Goal: Task Accomplishment & Management: Manage account settings

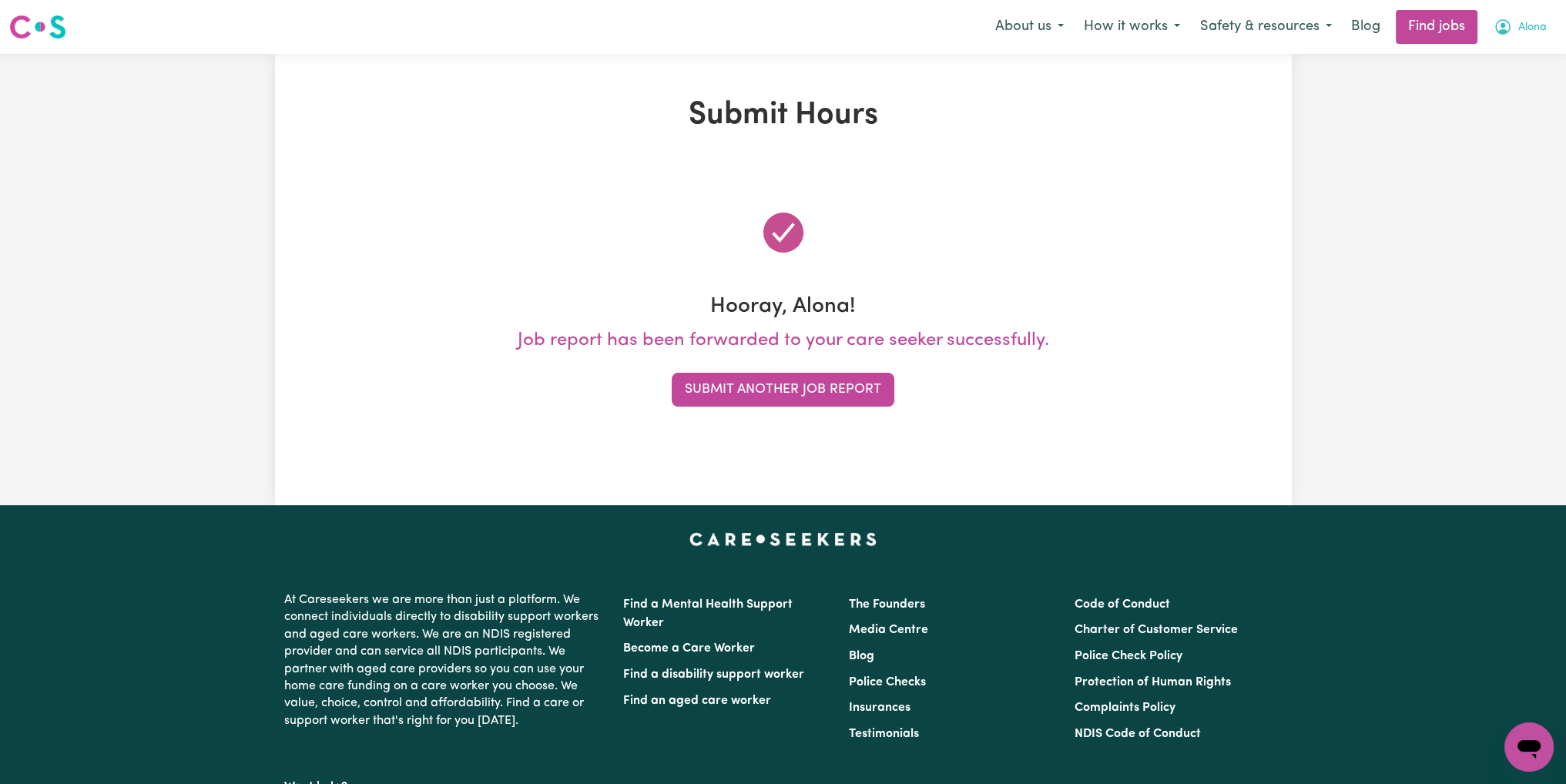
click at [1526, 29] on span "Alona" at bounding box center [1532, 28] width 29 height 17
click at [1508, 59] on link "My Account" at bounding box center [1495, 61] width 122 height 29
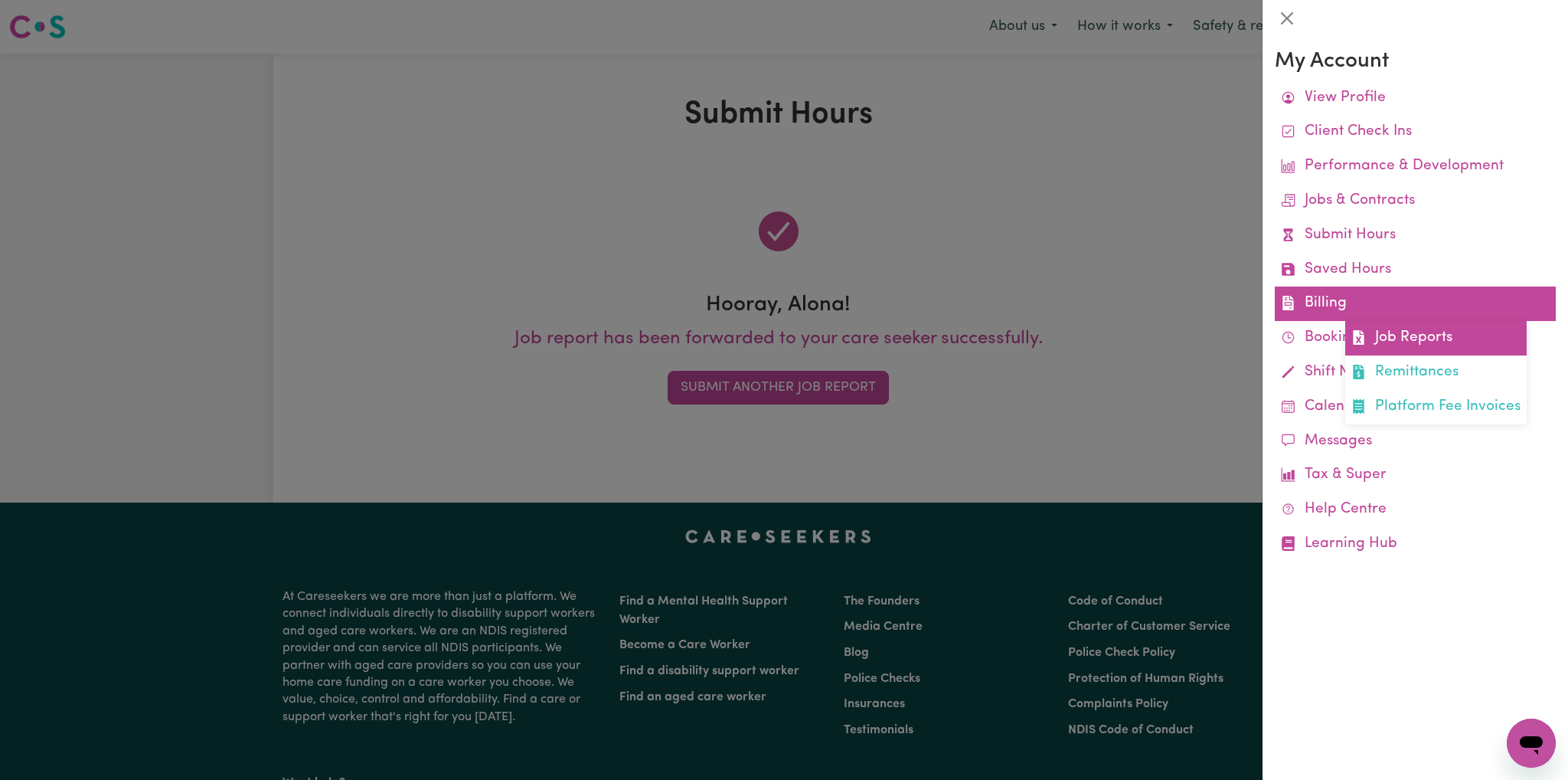
click at [1413, 341] on link "Job Reports" at bounding box center [1435, 338] width 181 height 34
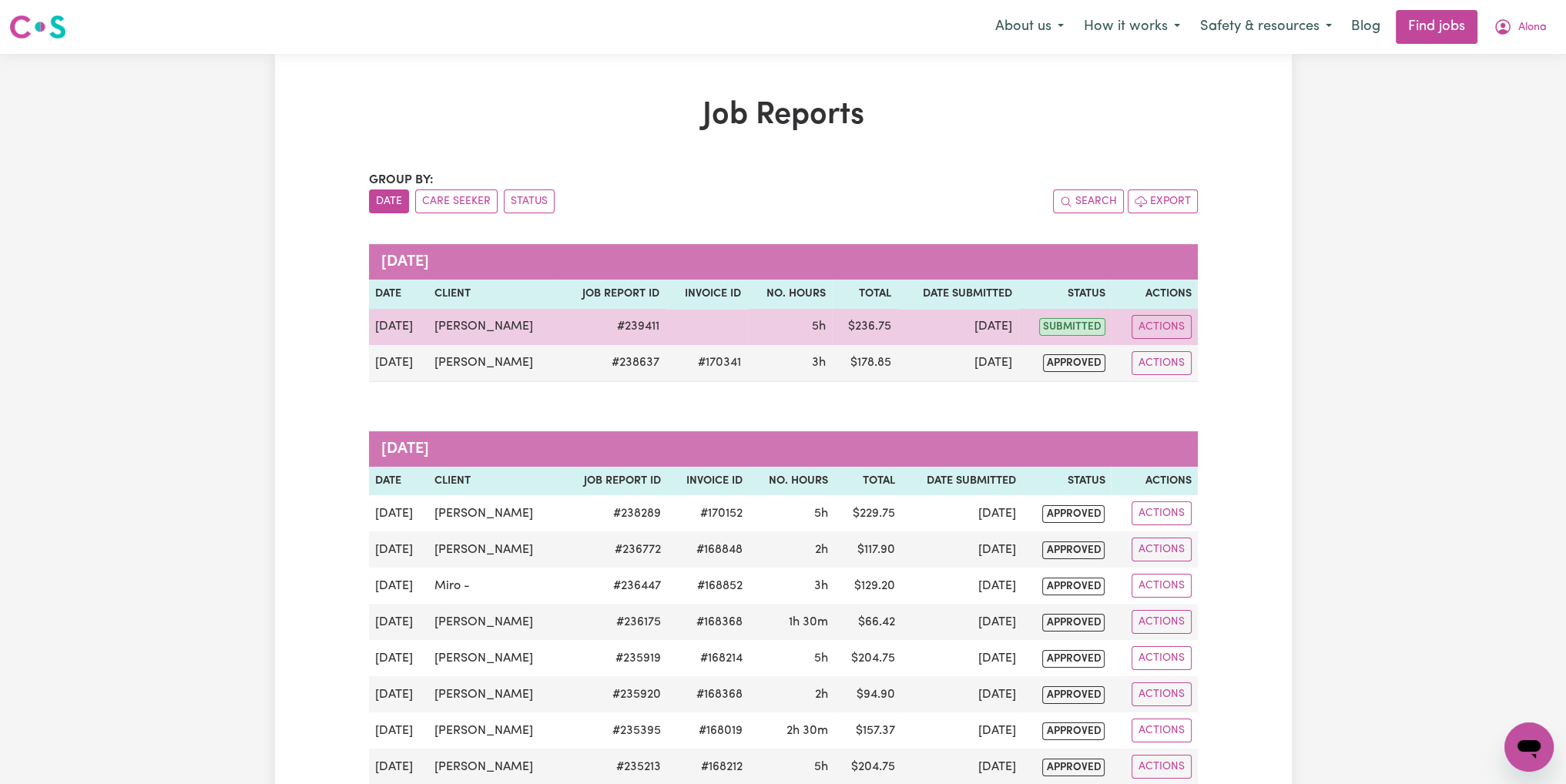
click at [494, 332] on td "Darren Manning" at bounding box center [494, 327] width 132 height 36
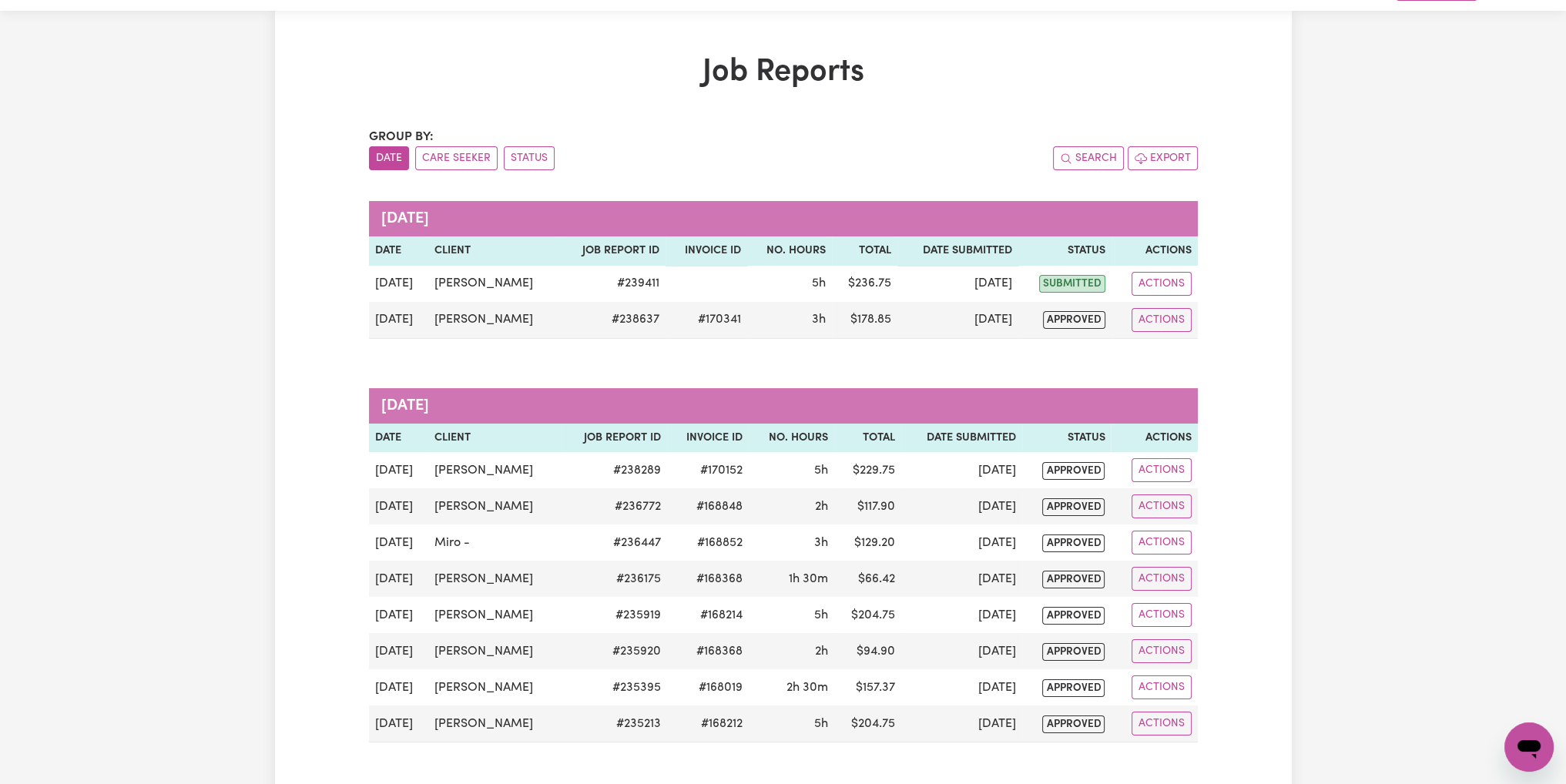
scroll to position [77, 0]
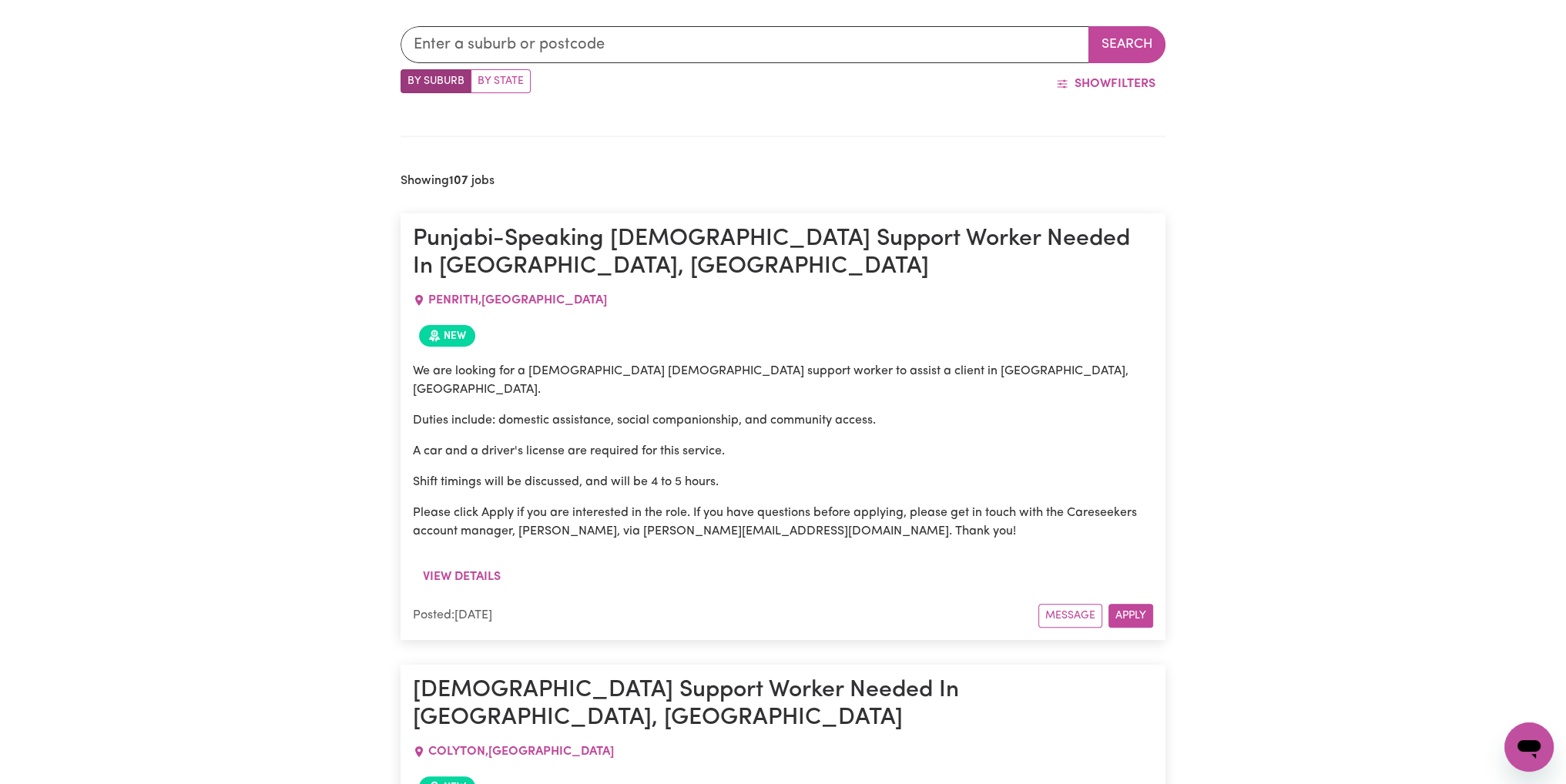
scroll to position [404, 0]
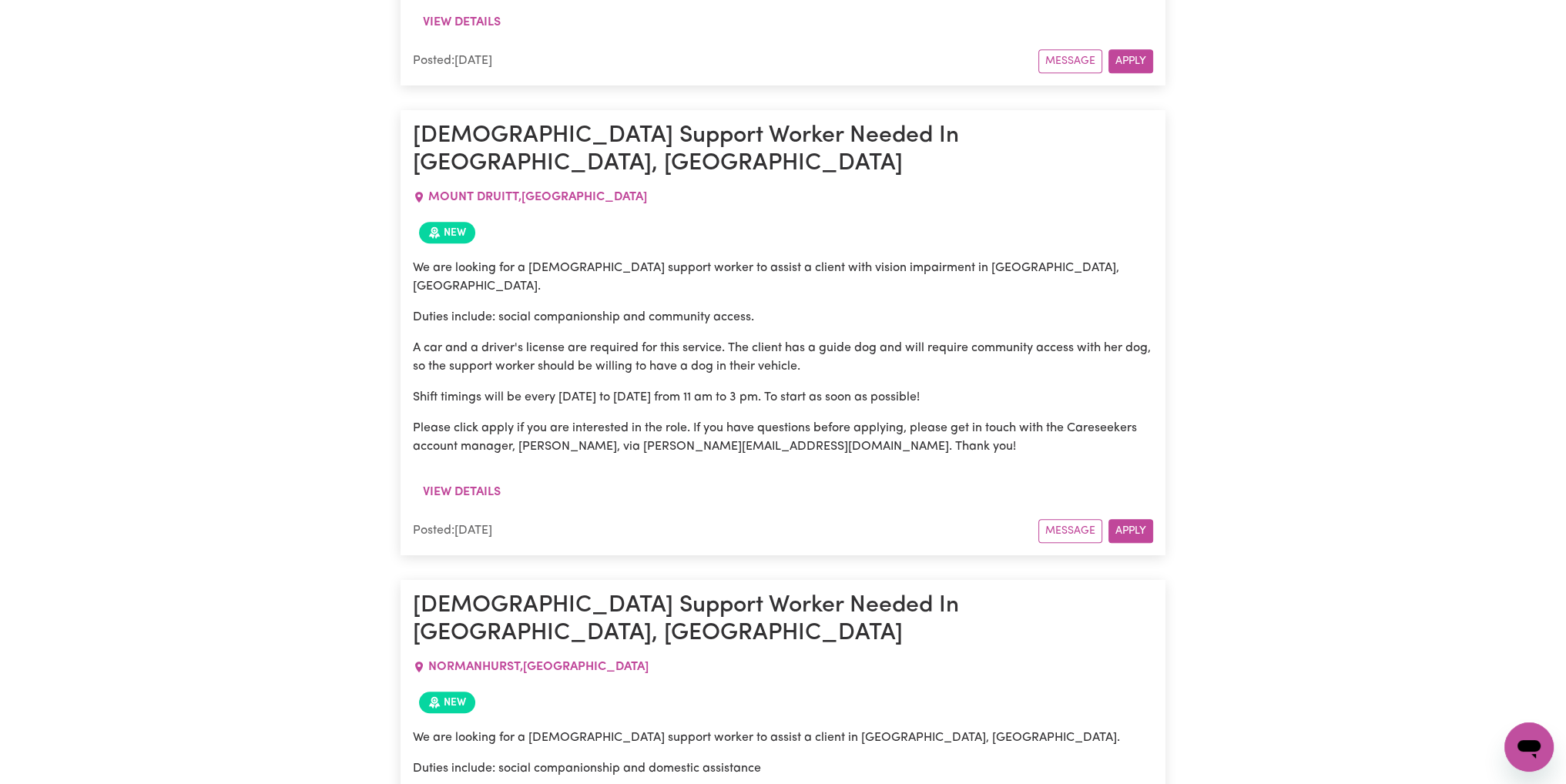
scroll to position [1714, 0]
